Goal: Communication & Community: Answer question/provide support

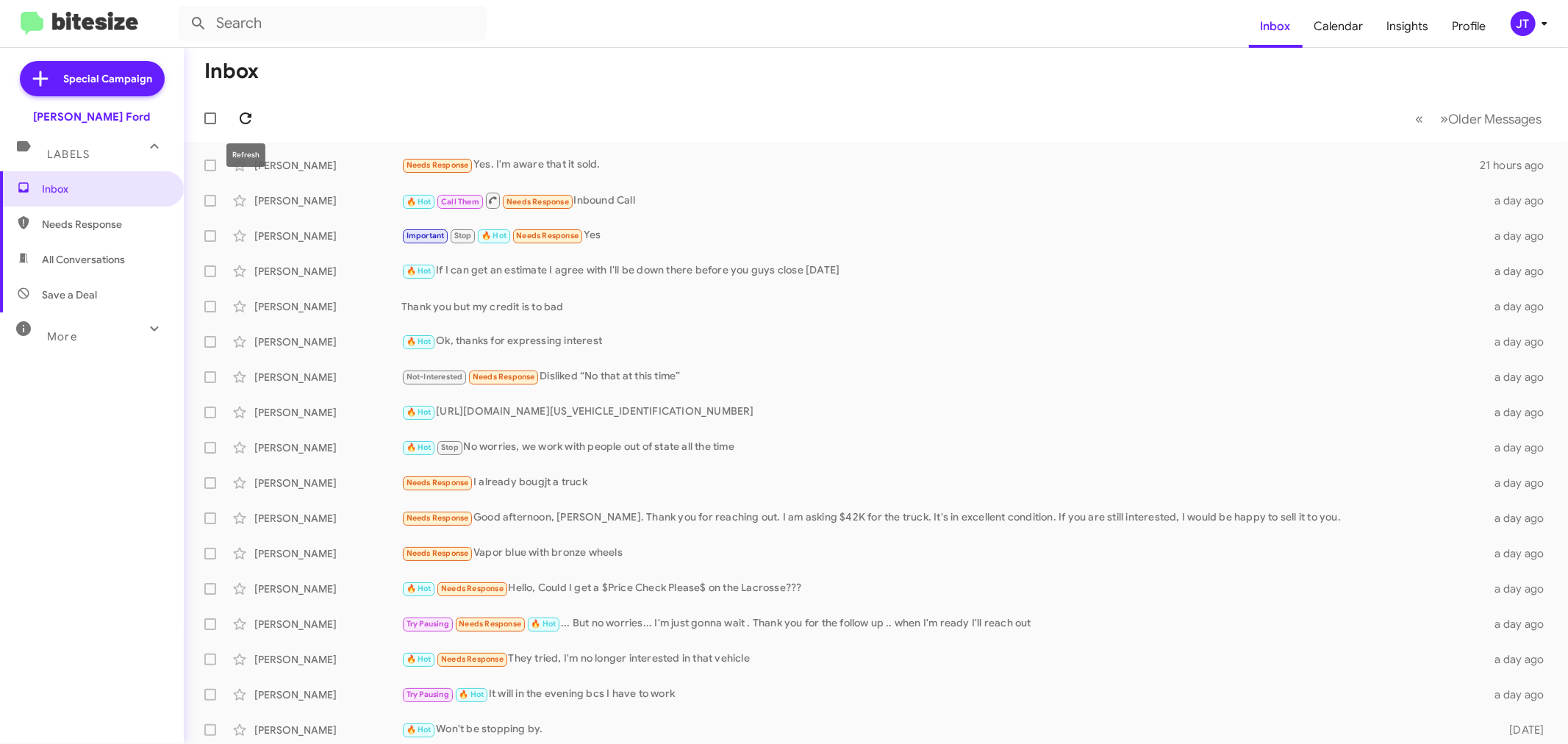
click at [240, 119] on icon at bounding box center [245, 118] width 12 height 12
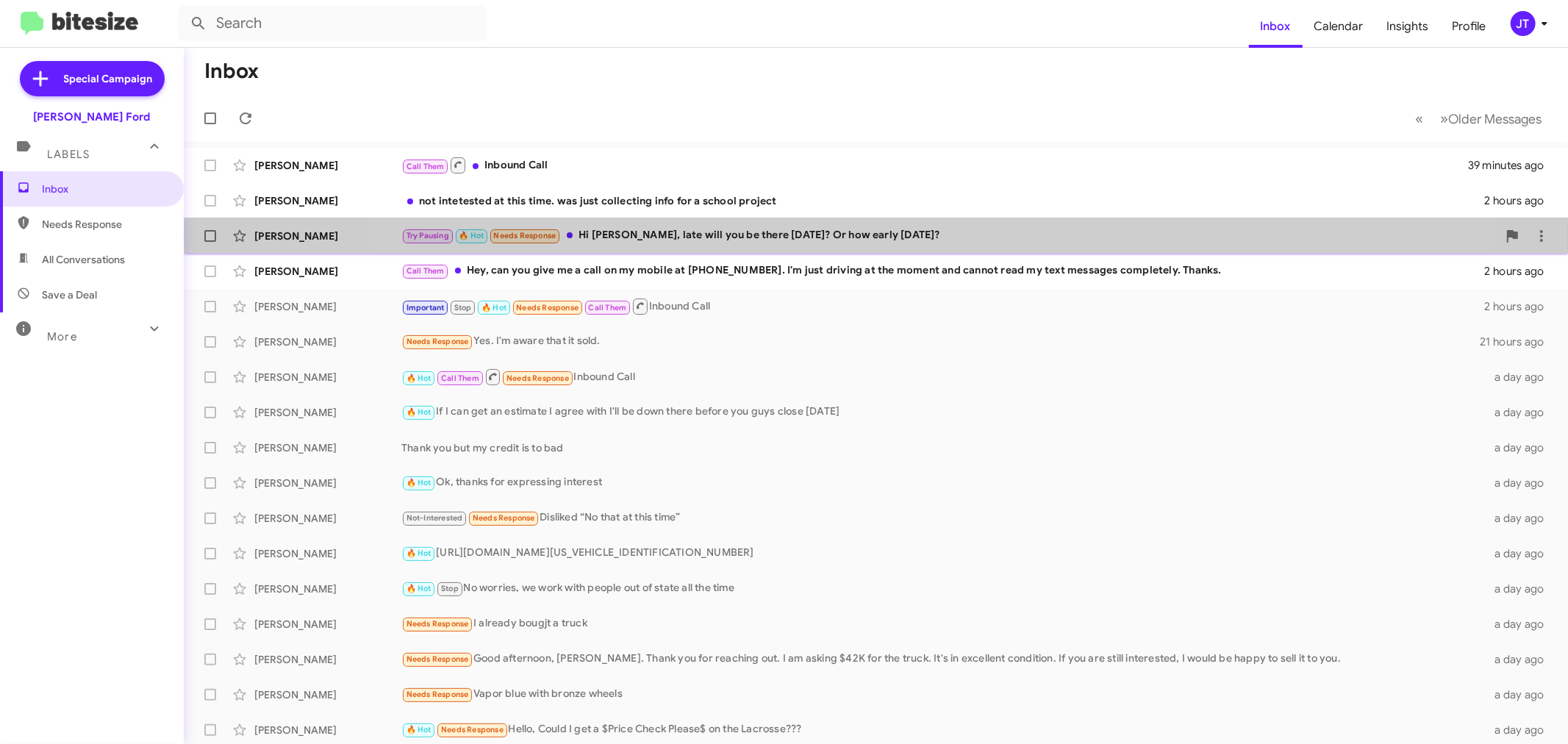
click at [942, 236] on div "Try Pausing 🔥 Hot Needs Response Hi [PERSON_NAME], late will you be there [DATE…" at bounding box center [949, 236] width 1096 height 17
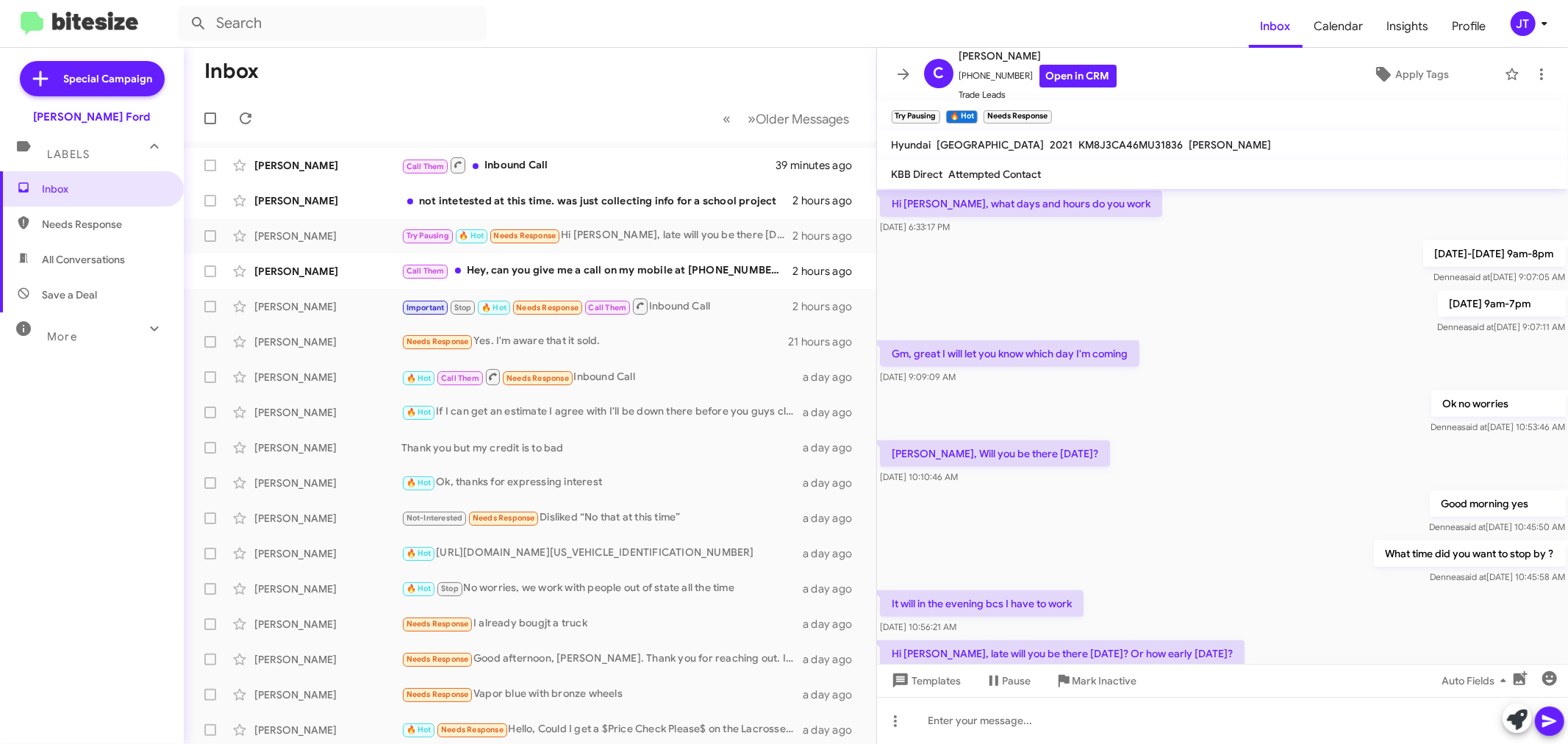
scroll to position [578, 0]
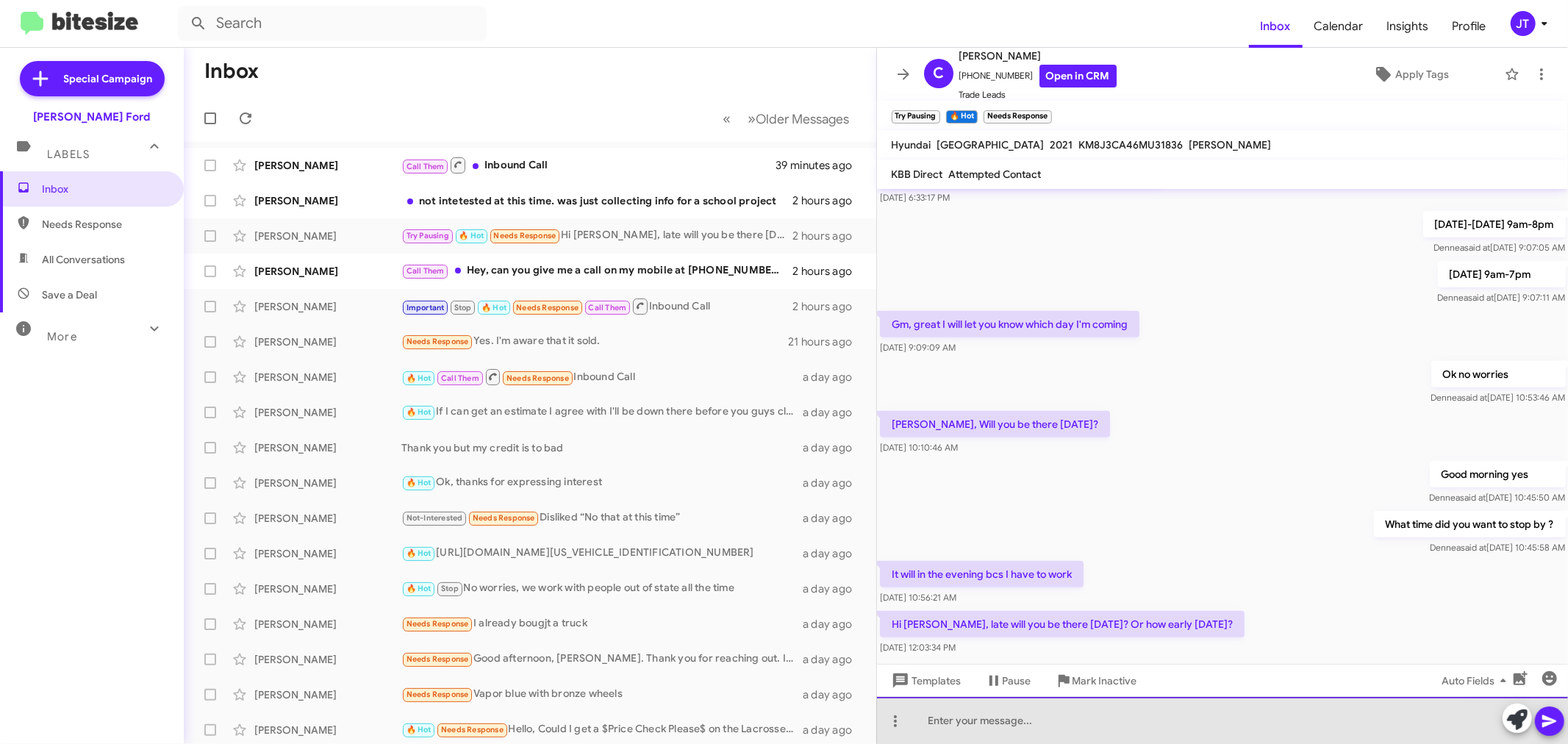
click at [1050, 723] on div at bounding box center [1222, 721] width 692 height 47
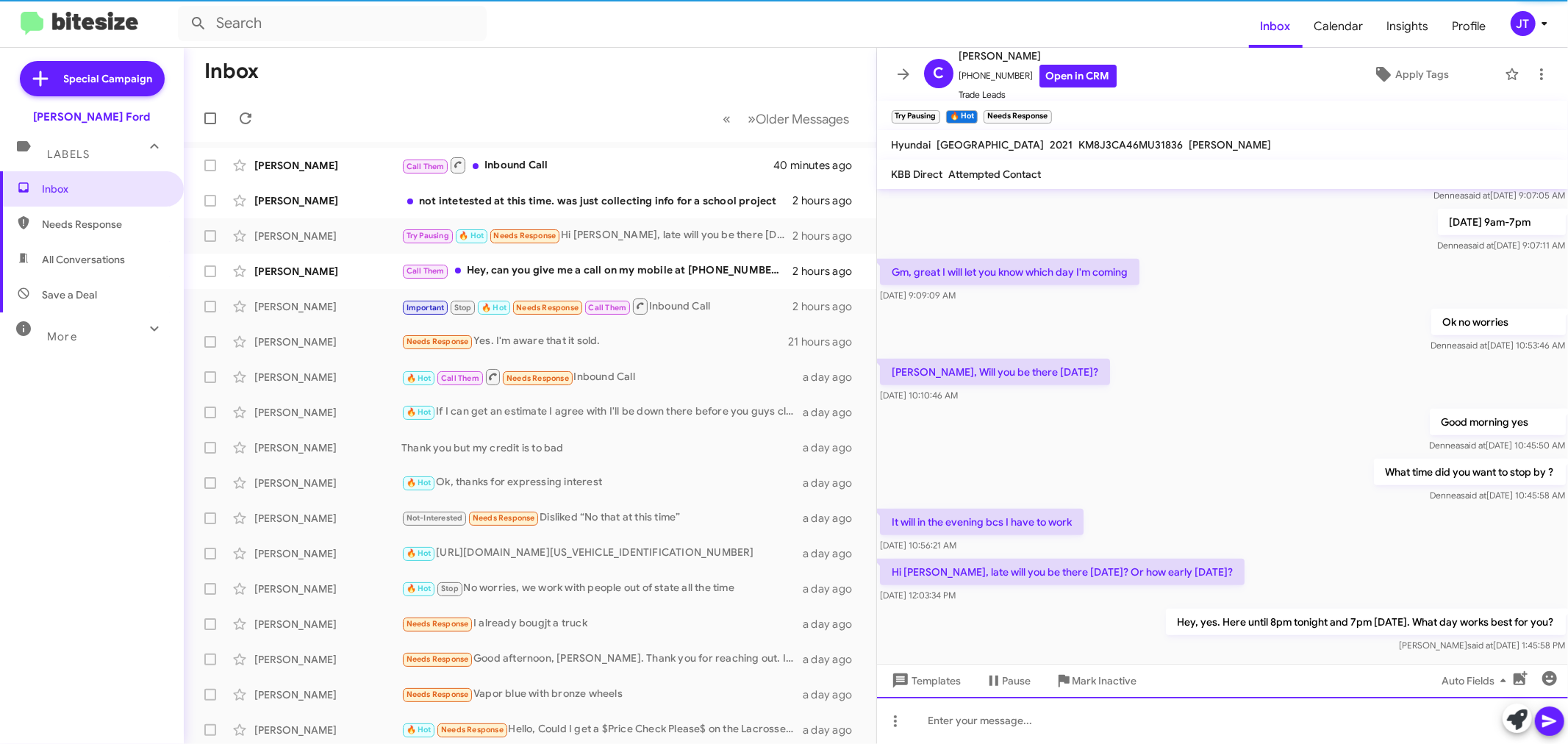
scroll to position [631, 0]
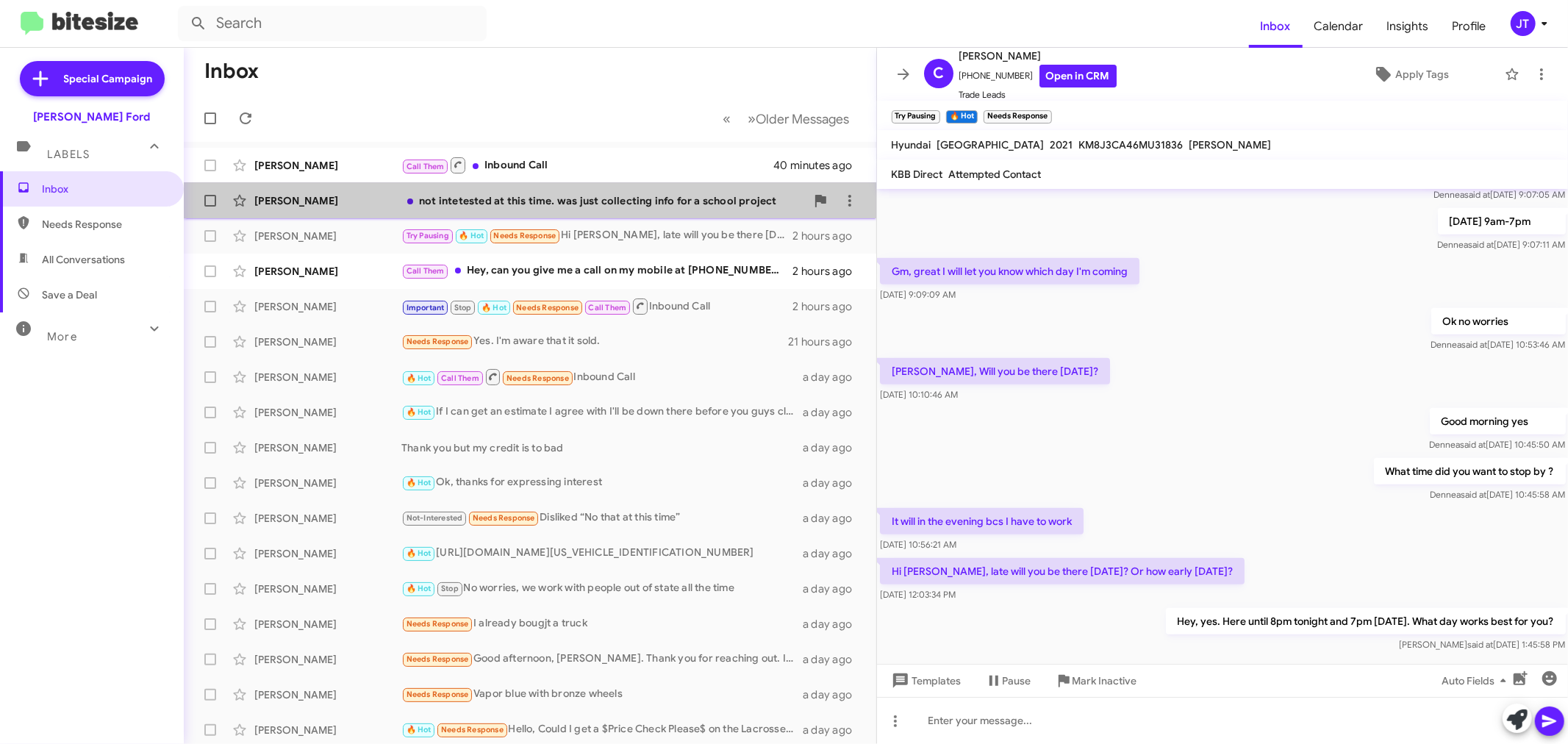
click at [618, 206] on div "not intetested at this time. was just collecting info for a school project" at bounding box center [604, 200] width 405 height 15
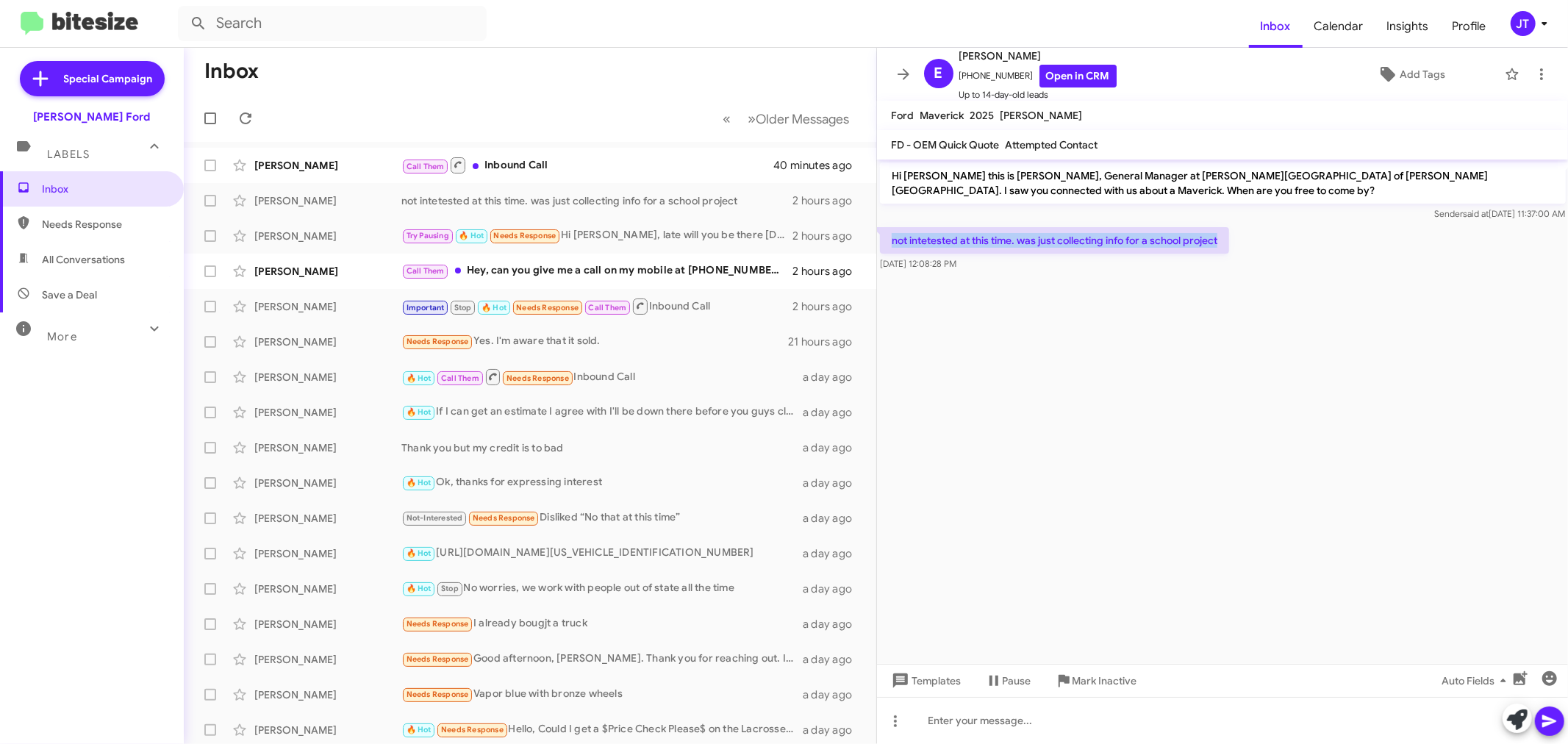
drag, startPoint x: 1237, startPoint y: 240, endPoint x: 892, endPoint y: 246, distance: 345.1
click at [892, 246] on div "not intetested at this time. was just collecting info for a school project [DAT…" at bounding box center [1222, 249] width 692 height 50
copy p "not intetested at this time. was just collecting info for a school project"
click at [1055, 73] on link "Open in CRM" at bounding box center [1078, 75] width 77 height 23
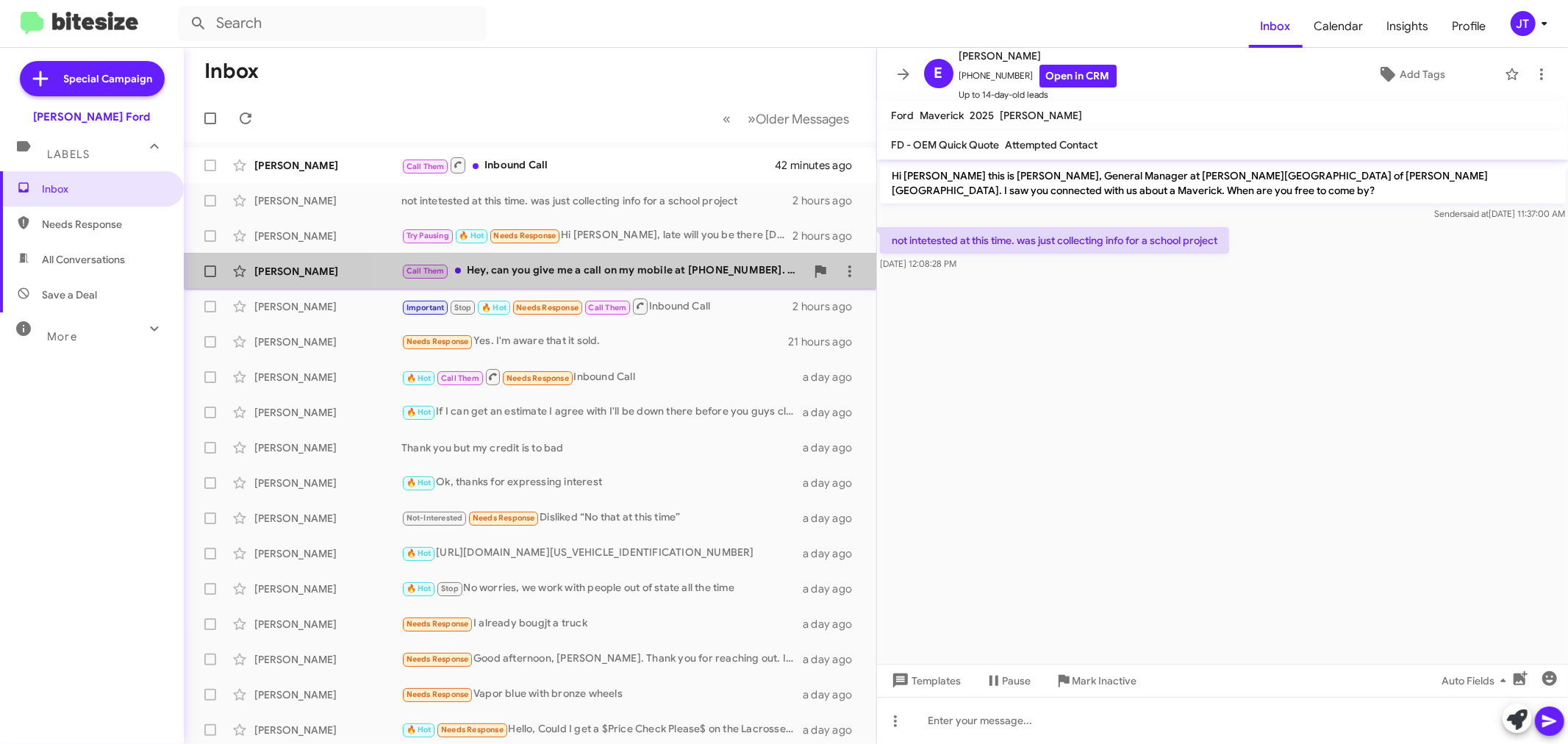
click at [672, 263] on div "Call Them Hey, can you give me a call on my mobile at [PHONE_NUMBER]. I'm just …" at bounding box center [604, 271] width 405 height 17
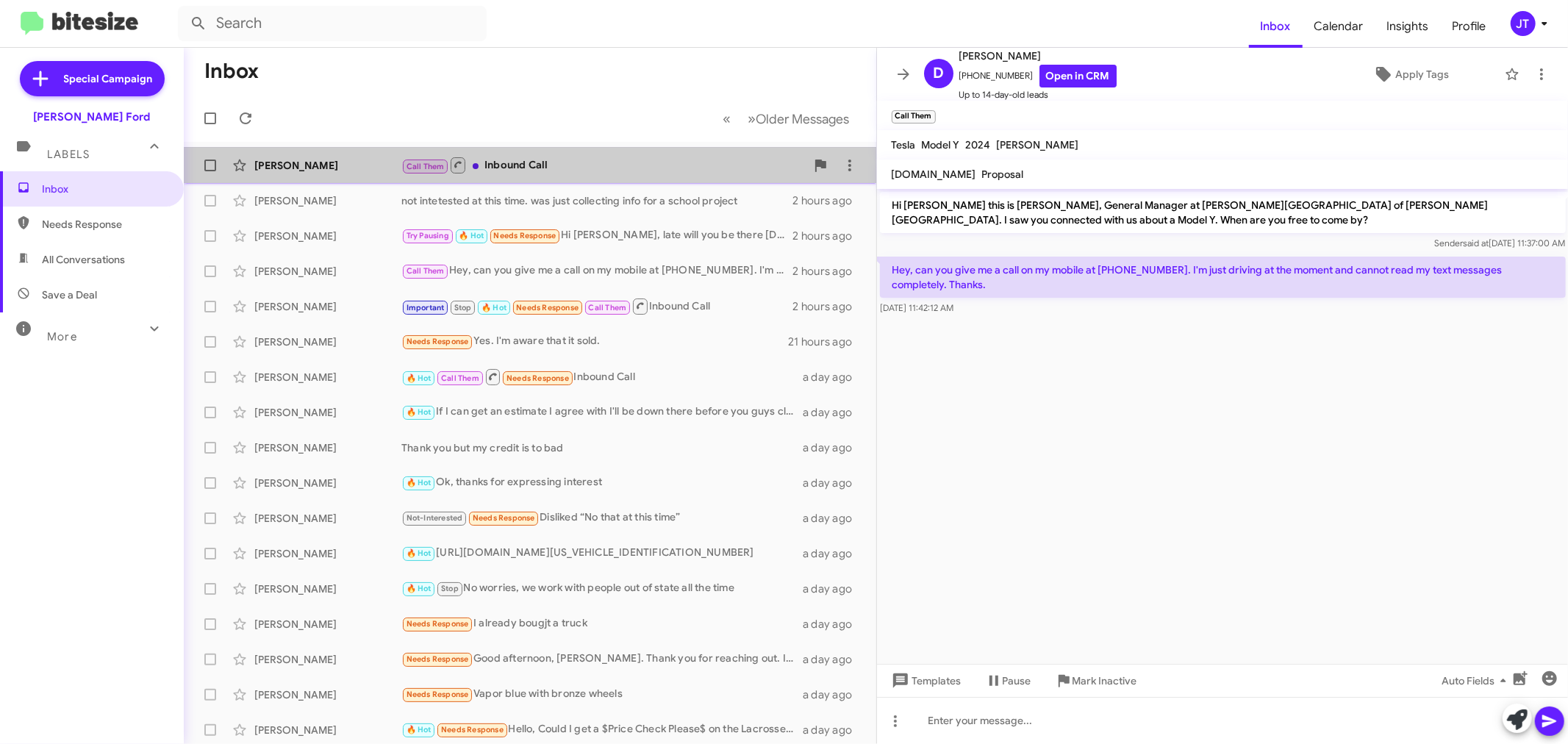
click at [585, 167] on div "Call Them Inbound Call" at bounding box center [604, 165] width 405 height 19
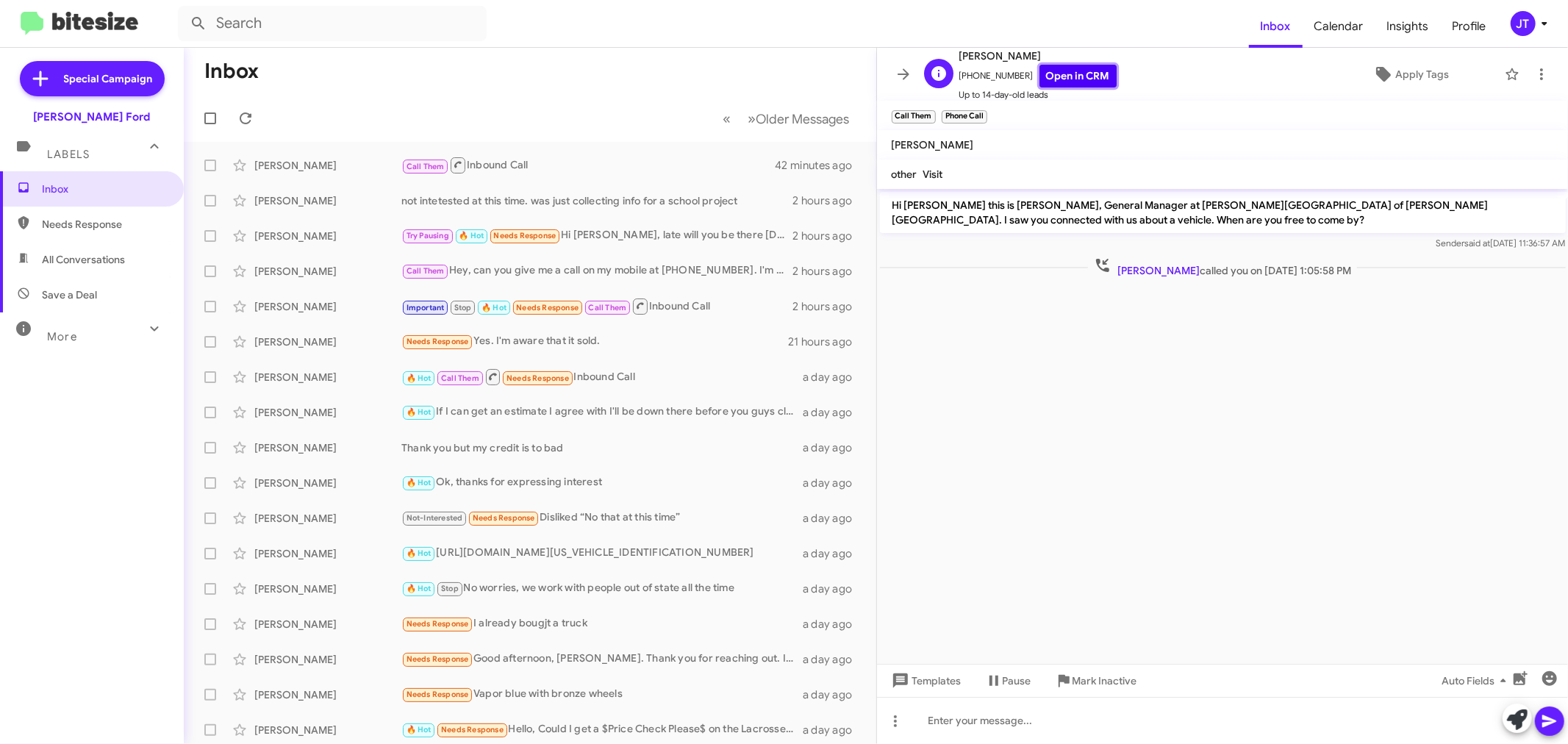
click at [1066, 78] on link "Open in CRM" at bounding box center [1078, 75] width 77 height 23
click at [909, 71] on icon at bounding box center [903, 74] width 18 height 18
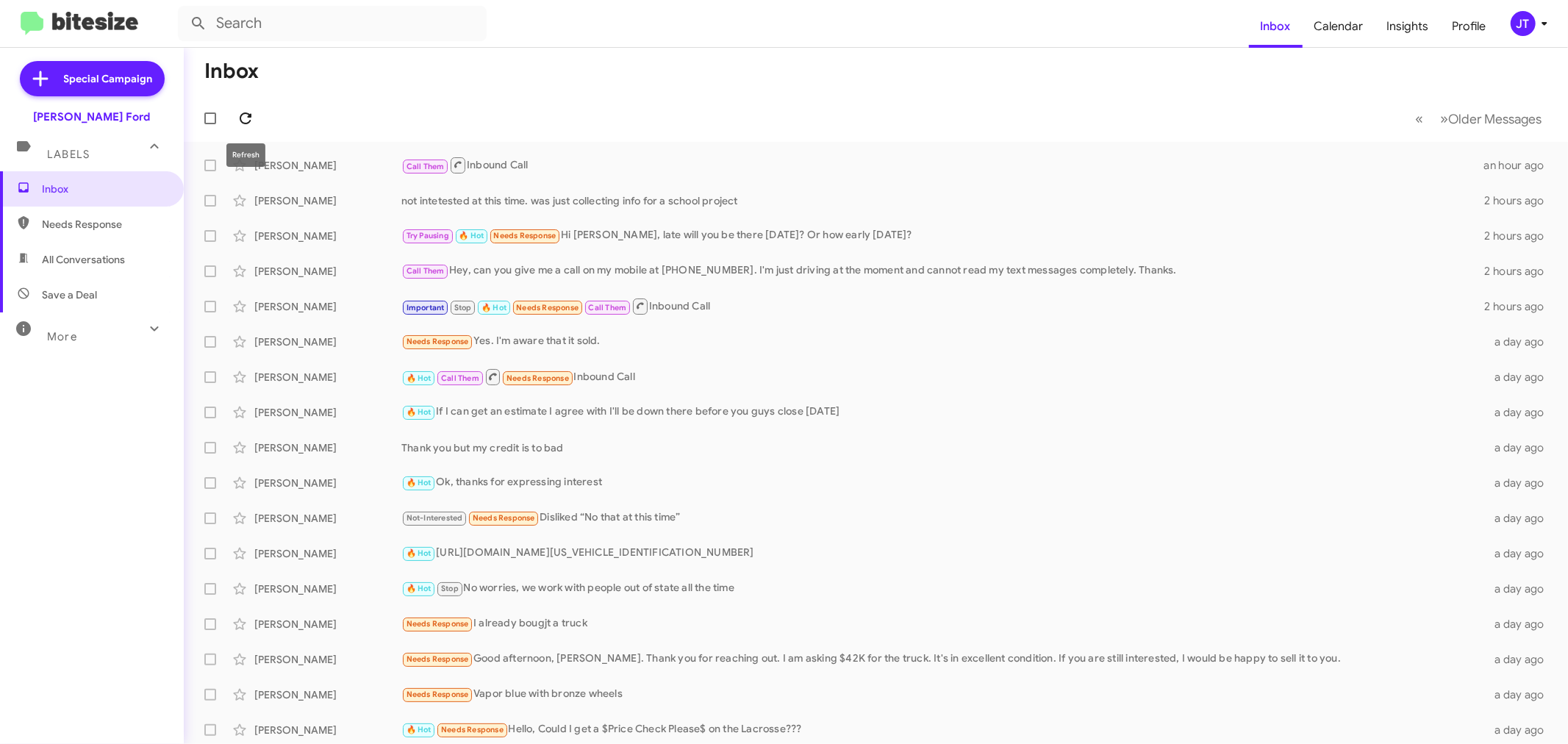
click at [251, 118] on icon at bounding box center [245, 118] width 18 height 18
click at [235, 113] on span at bounding box center [246, 118] width 30 height 18
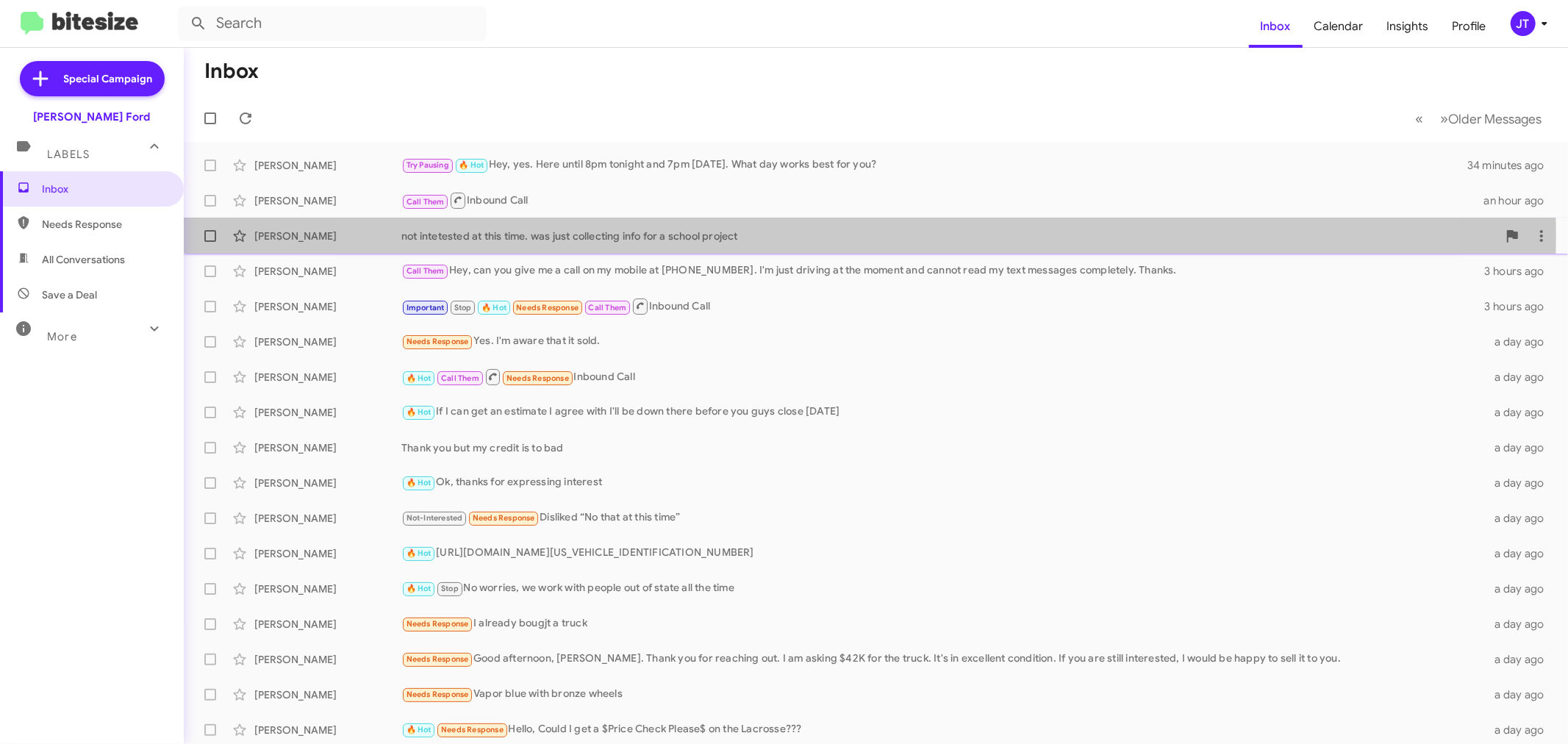
click at [854, 237] on div "not intetested at this time. was just collecting info for a school project" at bounding box center [949, 236] width 1096 height 15
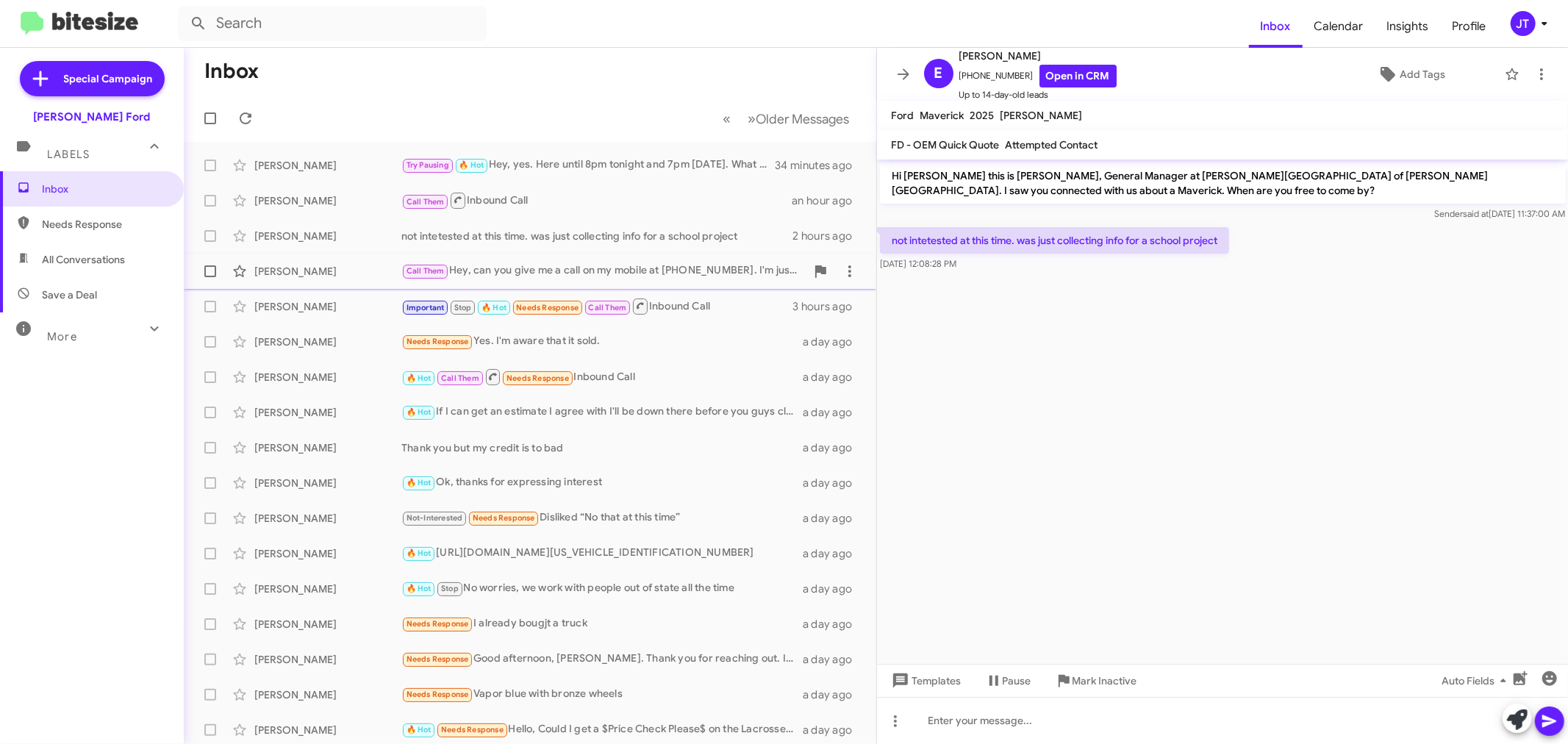
click at [590, 270] on div "Call Them Hey, can you give me a call on my mobile at [PHONE_NUMBER]. I'm just …" at bounding box center [604, 271] width 405 height 17
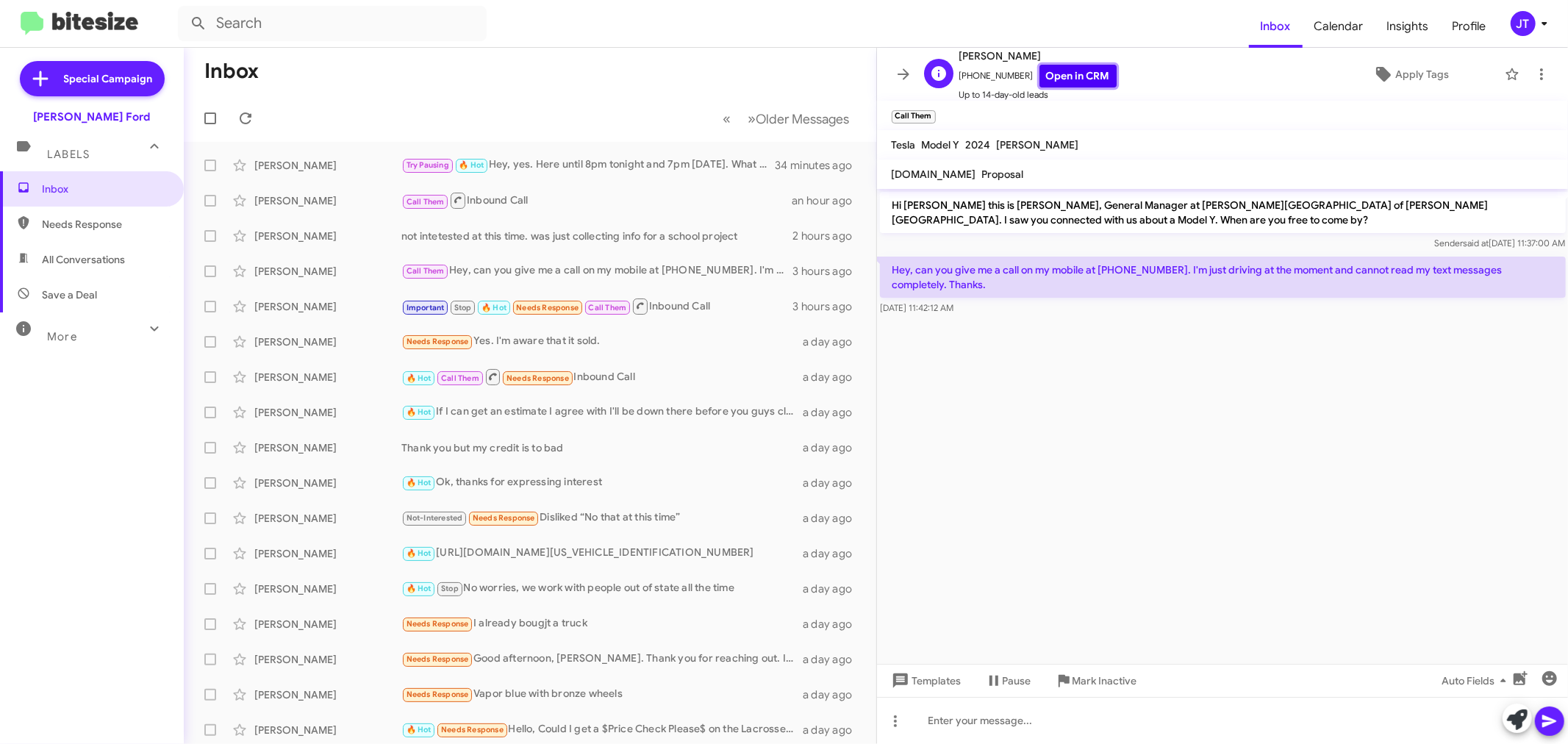
click at [1072, 73] on link "Open in CRM" at bounding box center [1078, 75] width 77 height 23
